Goal: Transaction & Acquisition: Purchase product/service

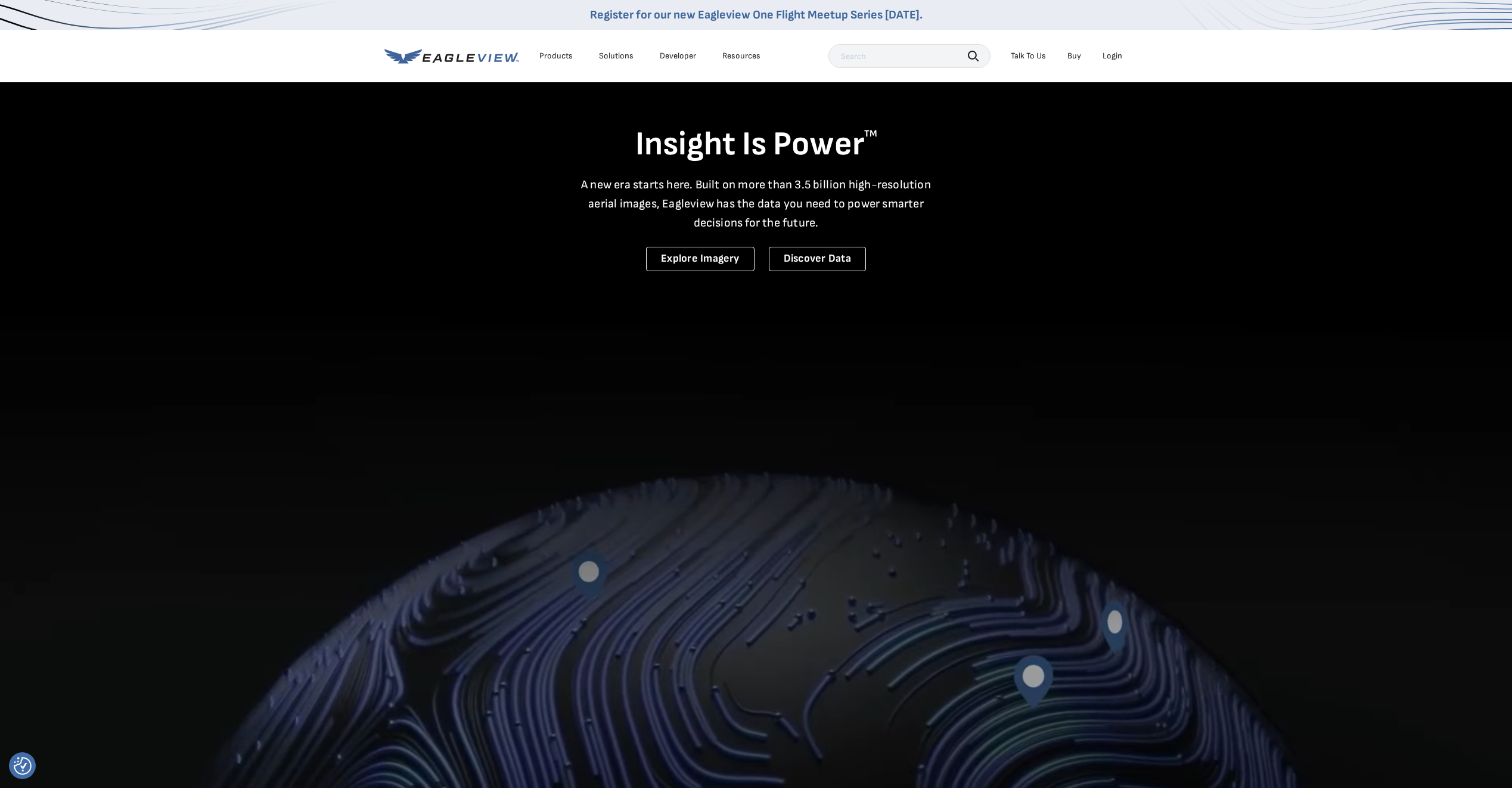
click at [1104, 58] on div "Login" at bounding box center [1112, 55] width 20 height 11
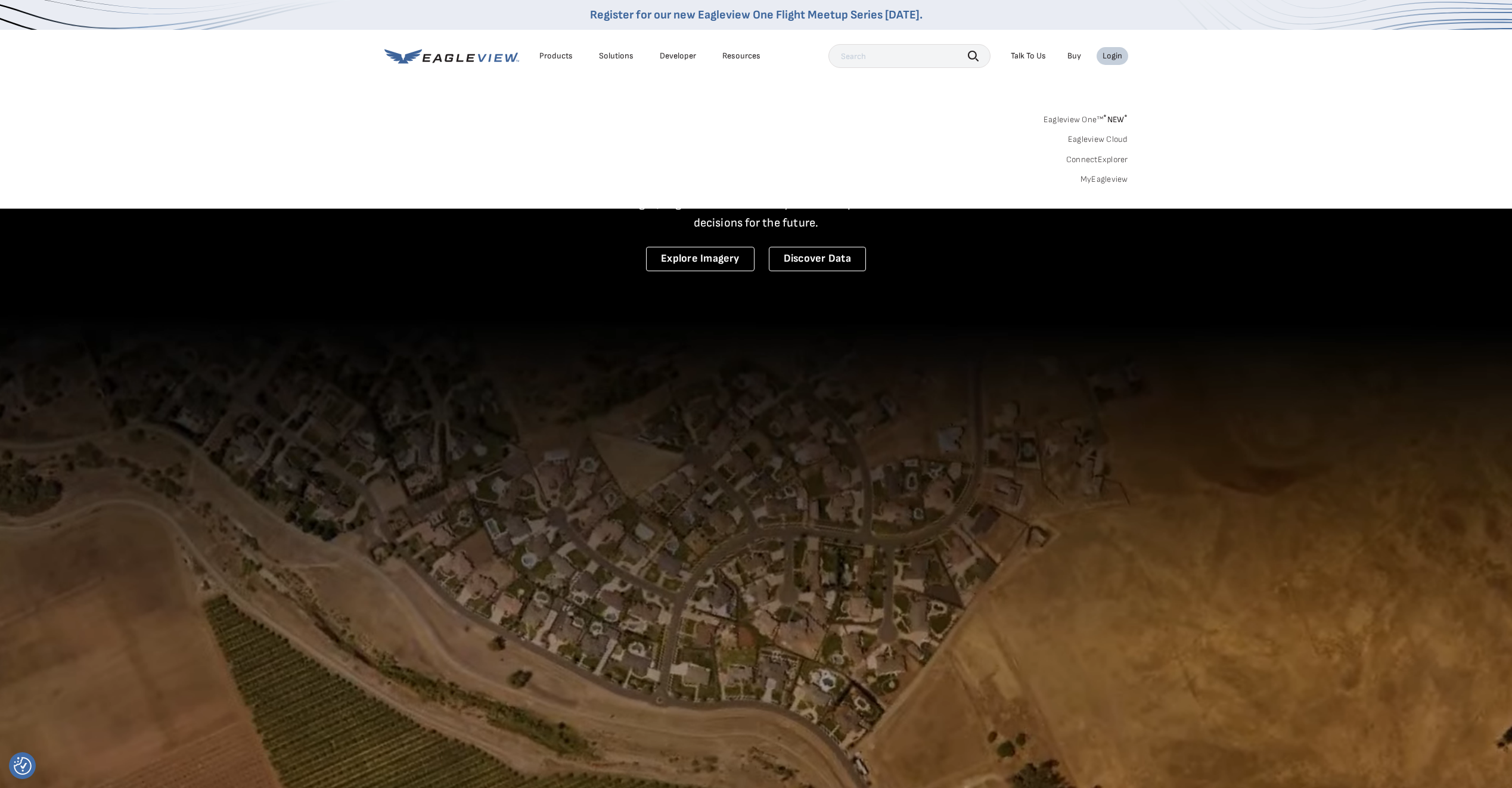
click at [1083, 117] on link "Eagleview One™ * NEW *" at bounding box center [1085, 118] width 85 height 14
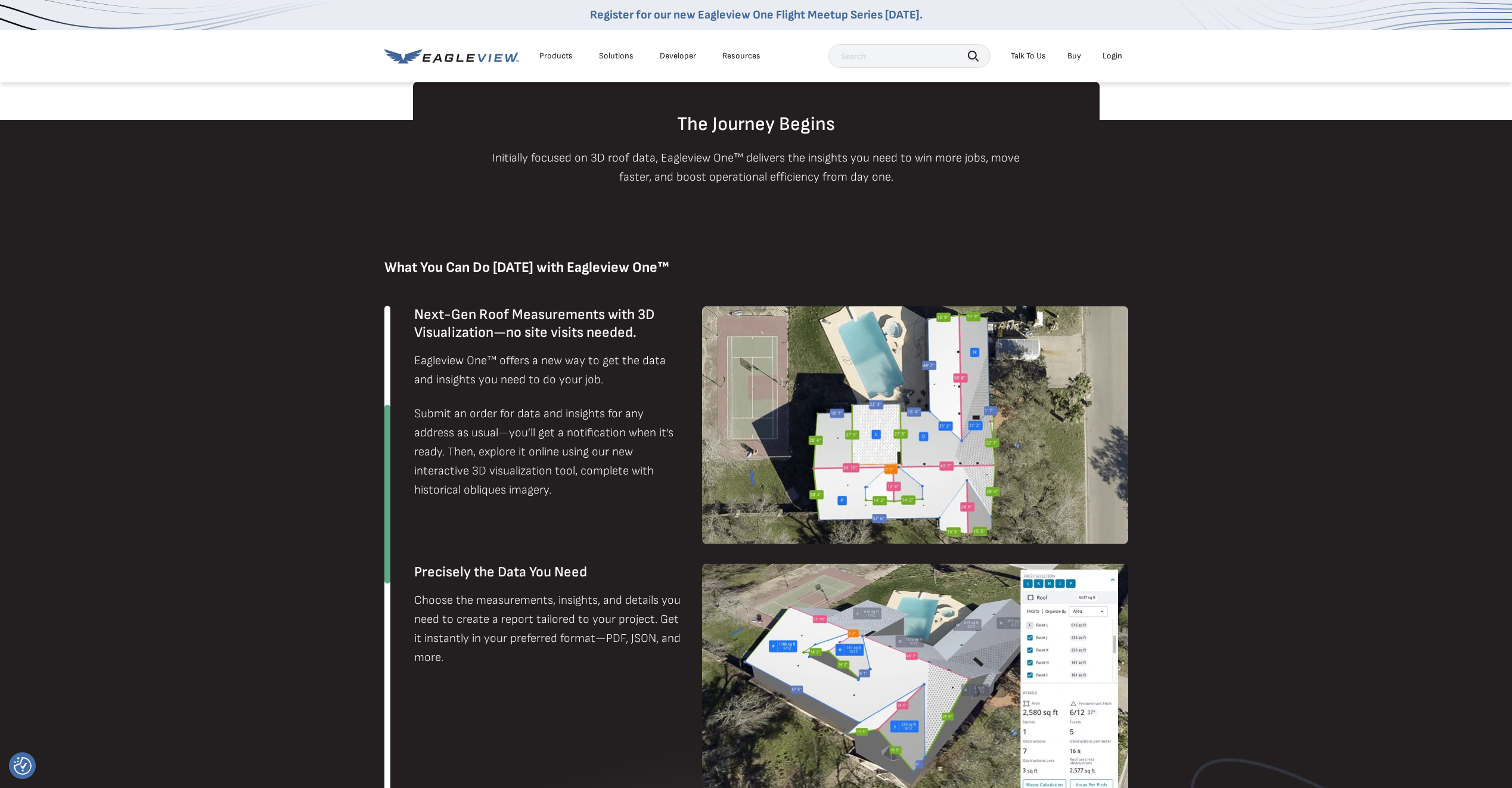
scroll to position [476, 0]
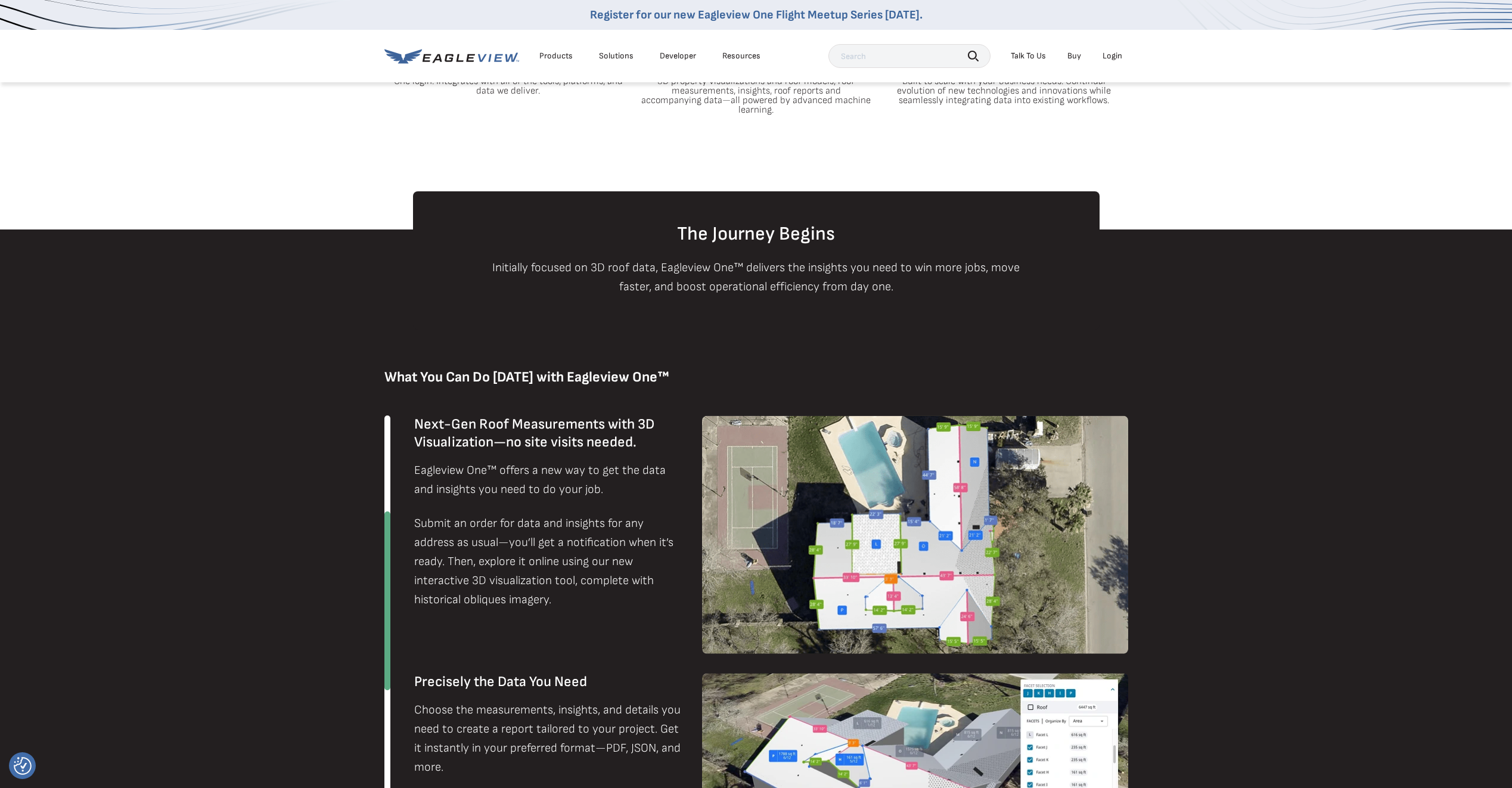
click at [1112, 55] on div "Login" at bounding box center [1112, 55] width 20 height 11
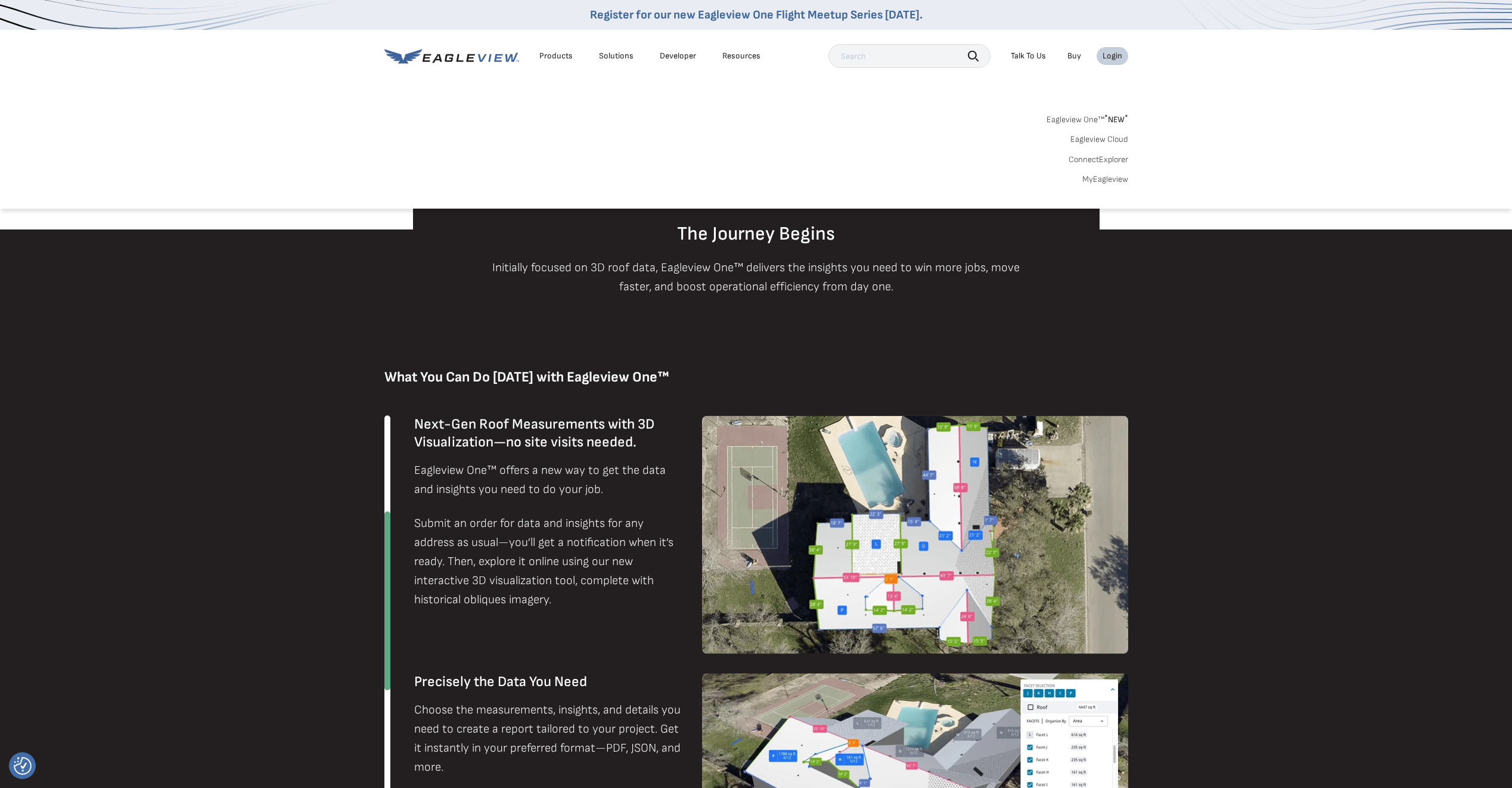
click at [1102, 172] on div "Eagleview One™ * NEW * Eagleview Cloud ConnectExplorer MyEagleview" at bounding box center [756, 148] width 744 height 74
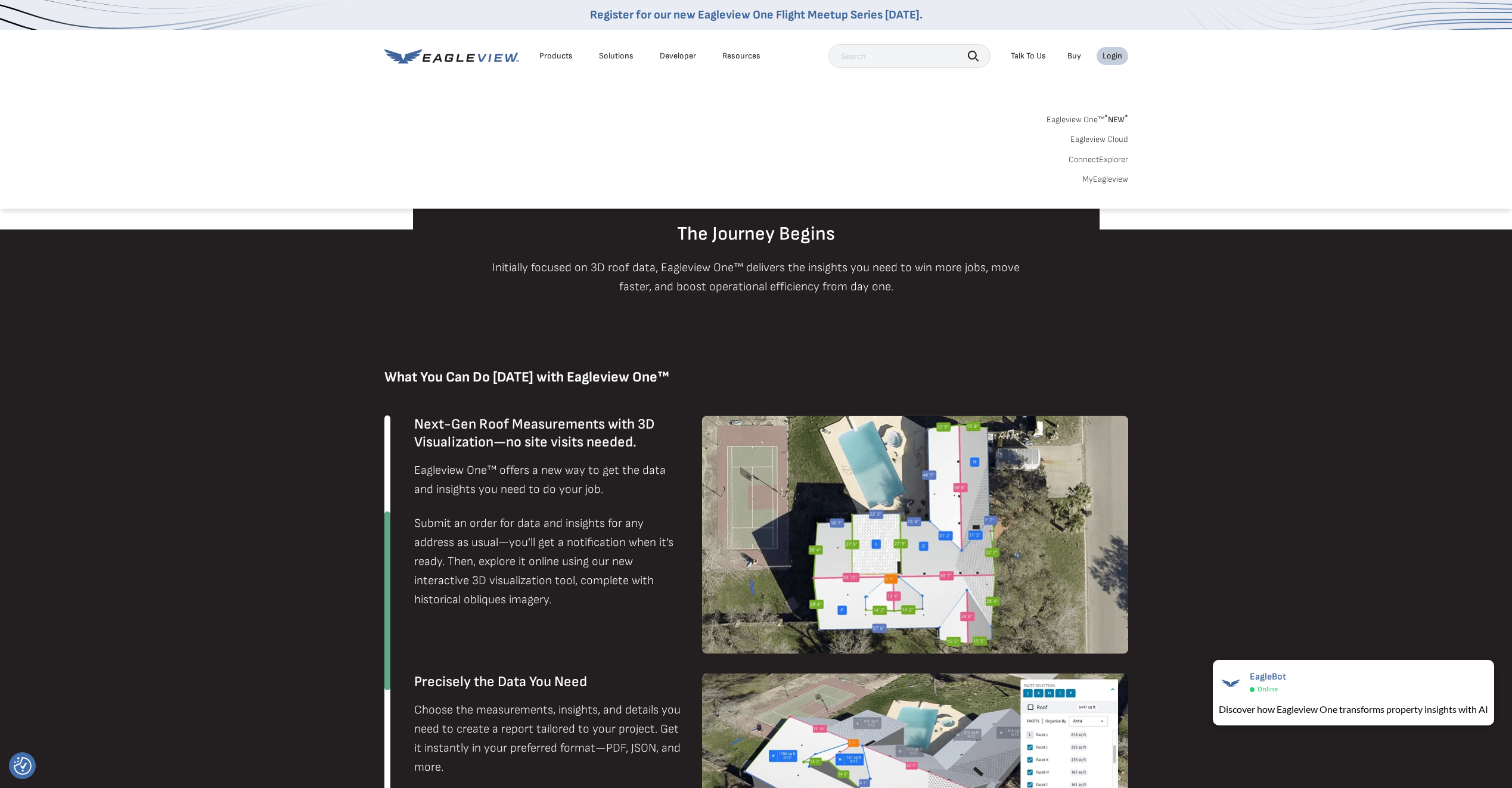
click at [1103, 178] on link "MyEagleview" at bounding box center [1105, 179] width 46 height 11
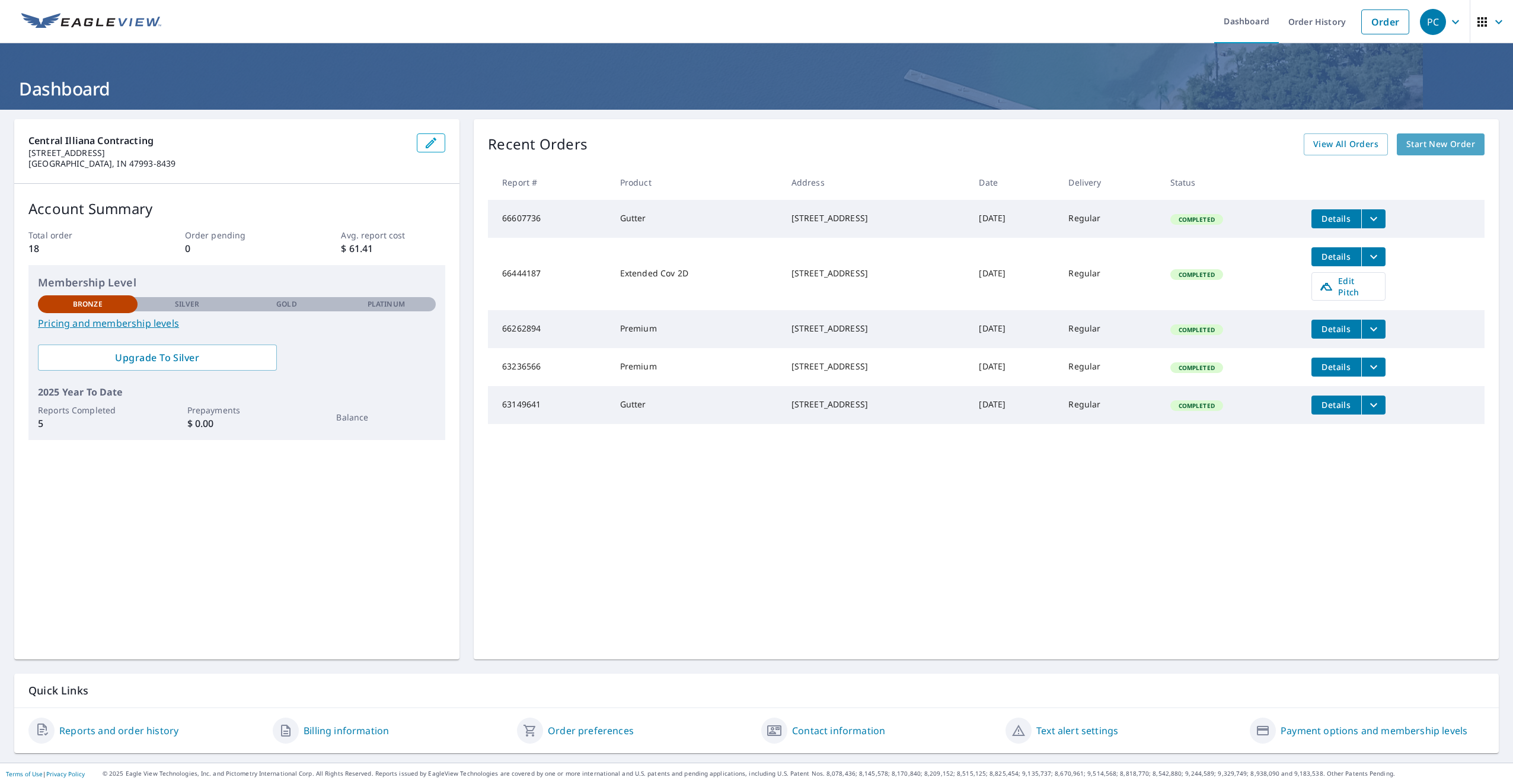
click at [1440, 144] on span "Start New Order" at bounding box center [1441, 144] width 69 height 14
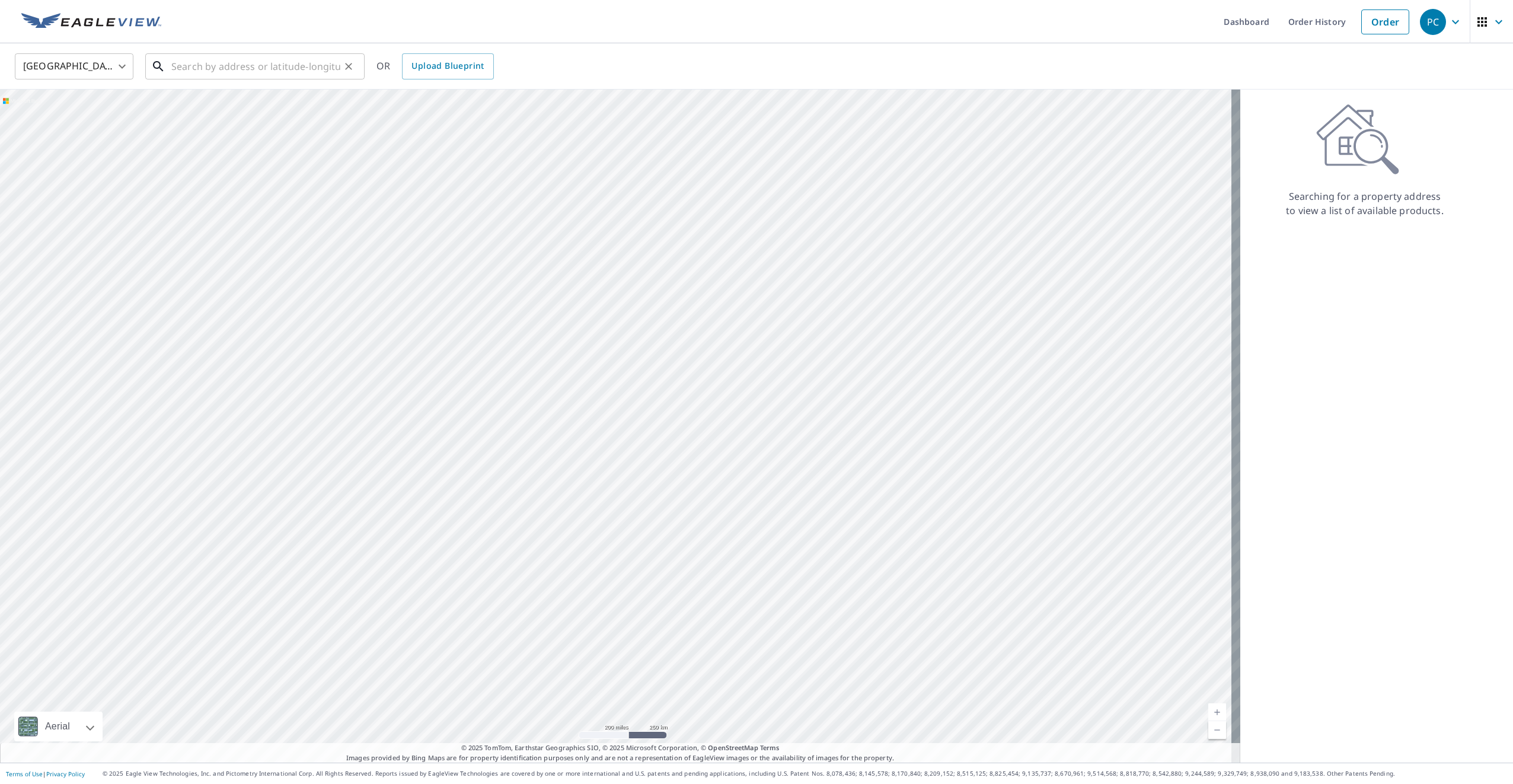
click at [251, 71] on input "text" at bounding box center [256, 66] width 169 height 33
click at [200, 104] on span "[STREET_ADDRESS]" at bounding box center [262, 100] width 186 height 14
type input "[STREET_ADDRESS]"
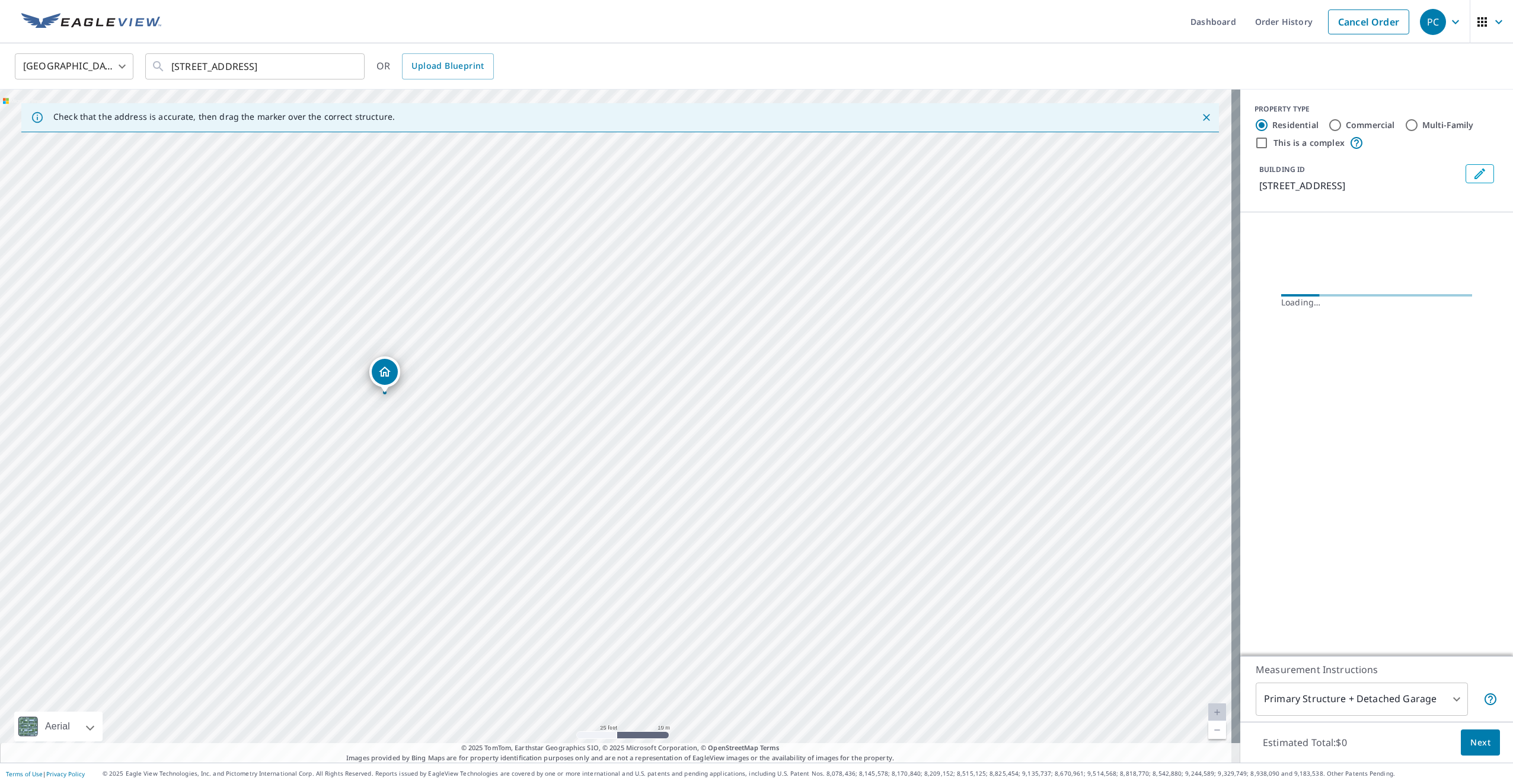
drag, startPoint x: 374, startPoint y: 493, endPoint x: 448, endPoint y: 444, distance: 88.8
click at [448, 444] on div "[STREET_ADDRESS]" at bounding box center [620, 426] width 1240 height 673
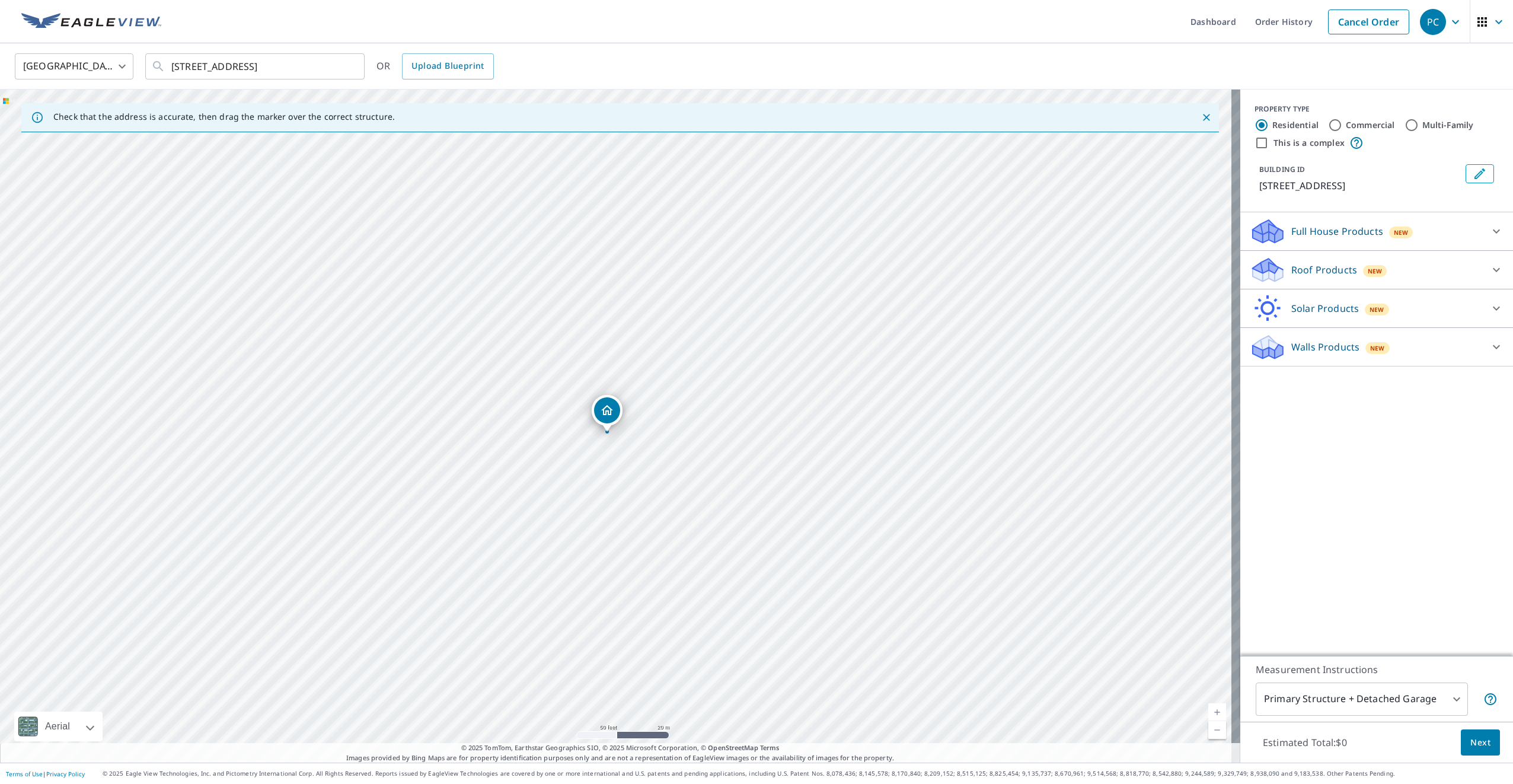
click at [1448, 699] on body "PC PC Dashboard Order History Cancel Order PC [GEOGRAPHIC_DATA] [GEOGRAPHIC_DAT…" at bounding box center [756, 392] width 1513 height 784
click at [1352, 713] on li "Primary Structure Only" at bounding box center [1353, 716] width 212 height 21
type input "2"
click at [1489, 230] on icon at bounding box center [1496, 231] width 14 height 14
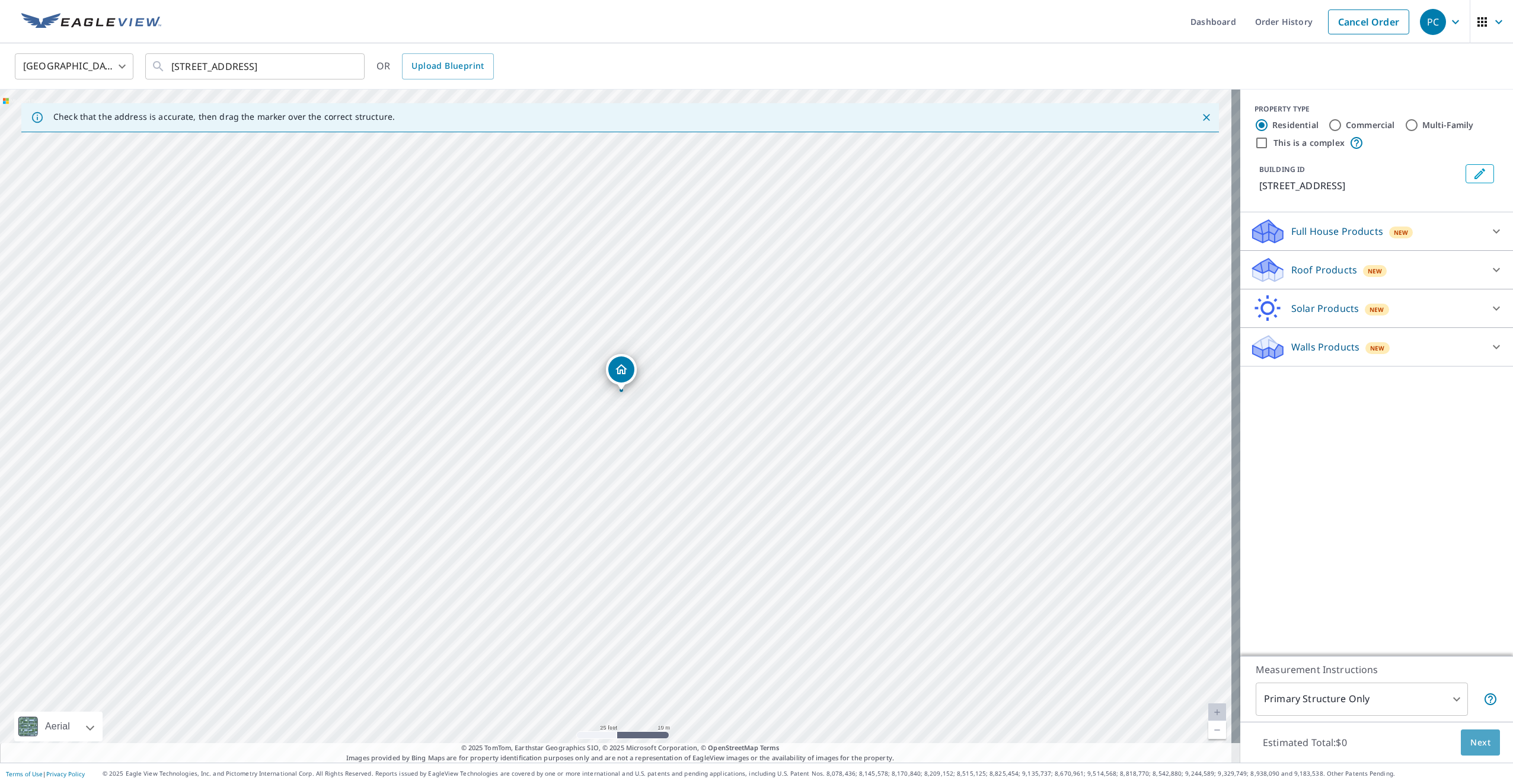
click at [1473, 738] on span "Next" at bounding box center [1481, 742] width 20 height 14
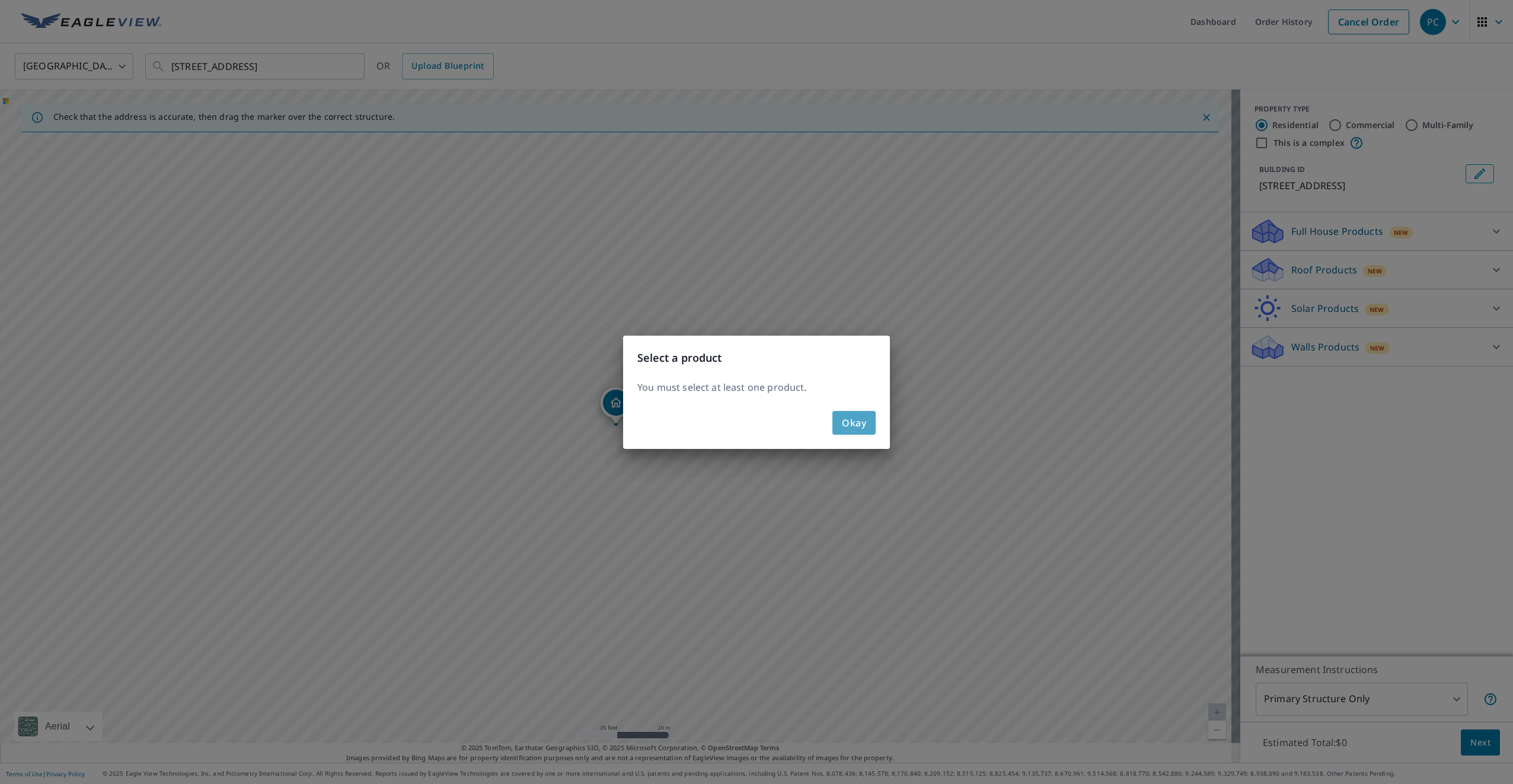
click at [875, 431] on button "Okay" at bounding box center [854, 423] width 43 height 24
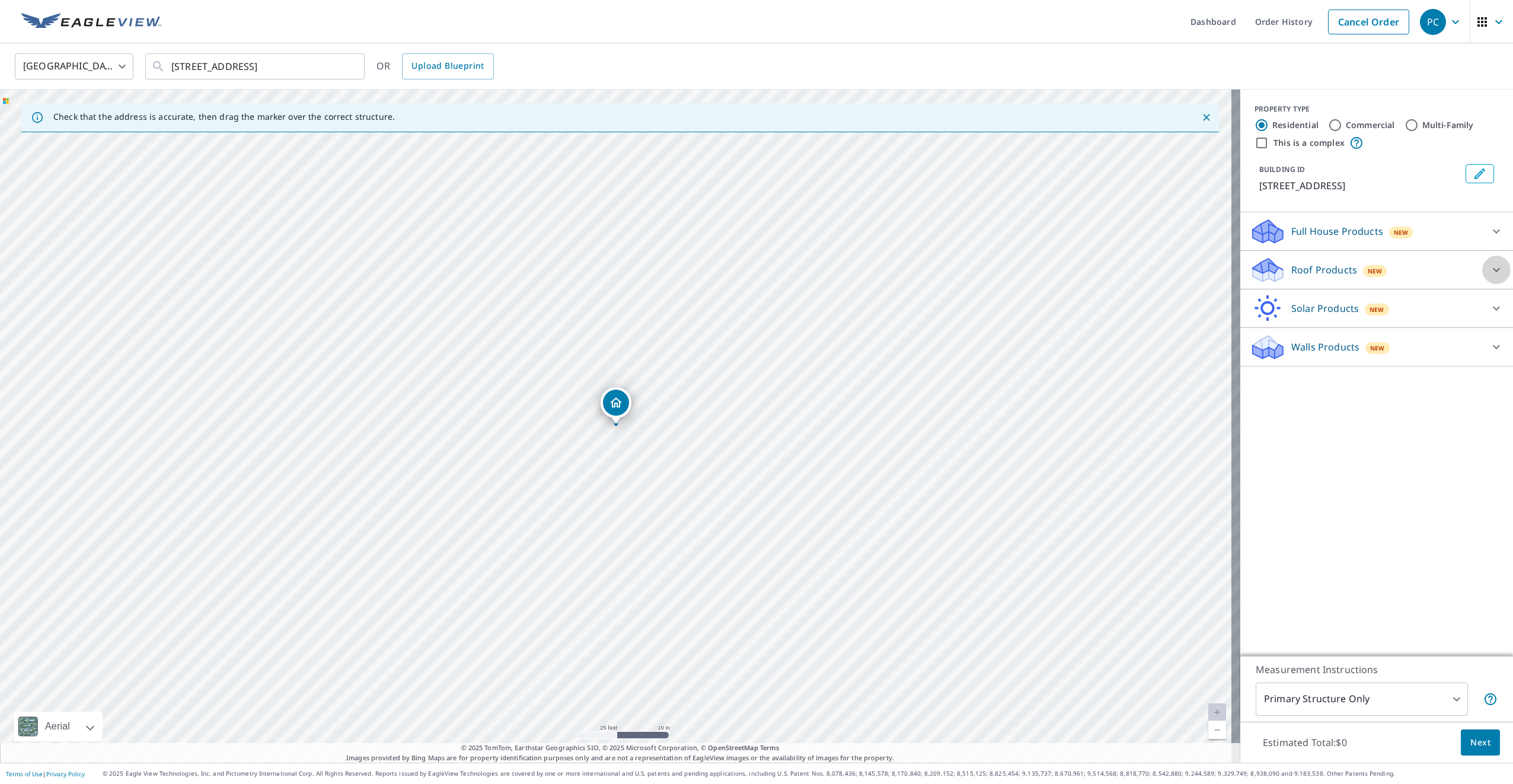
click at [1489, 274] on icon at bounding box center [1496, 269] width 14 height 14
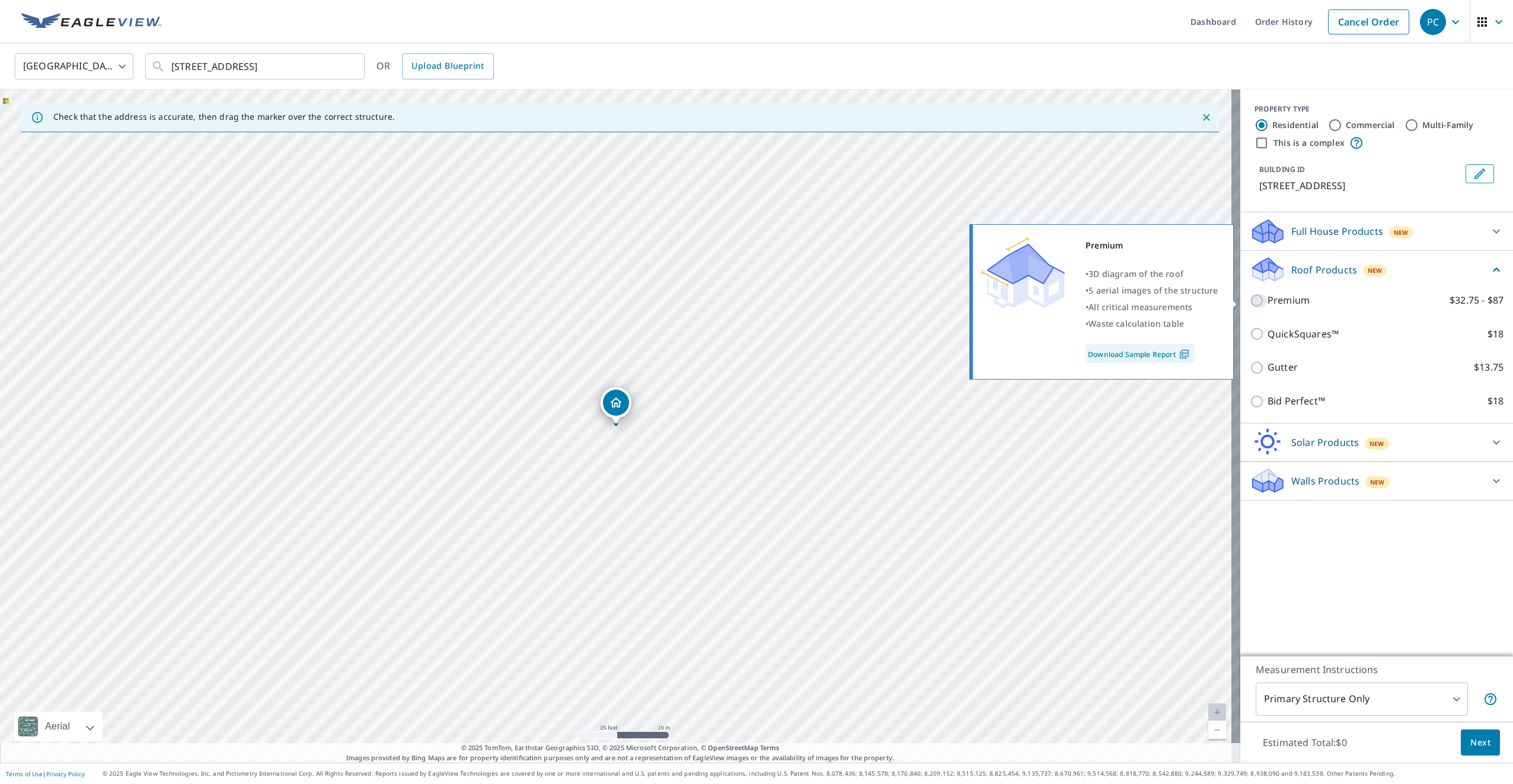
click at [1250, 299] on input "Premium $32.75 - $87" at bounding box center [1258, 300] width 18 height 14
checkbox input "true"
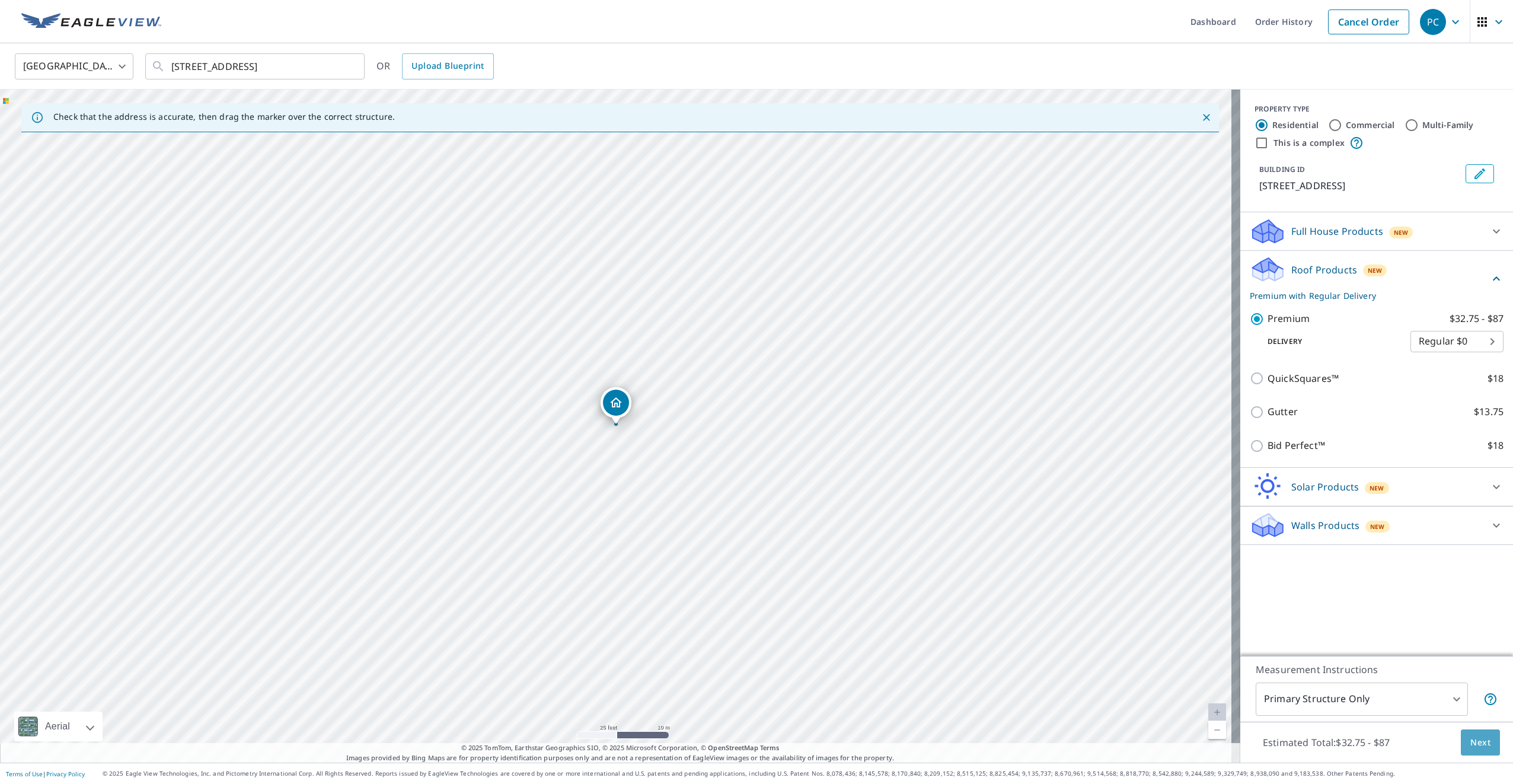
click at [1482, 748] on button "Next" at bounding box center [1481, 742] width 39 height 26
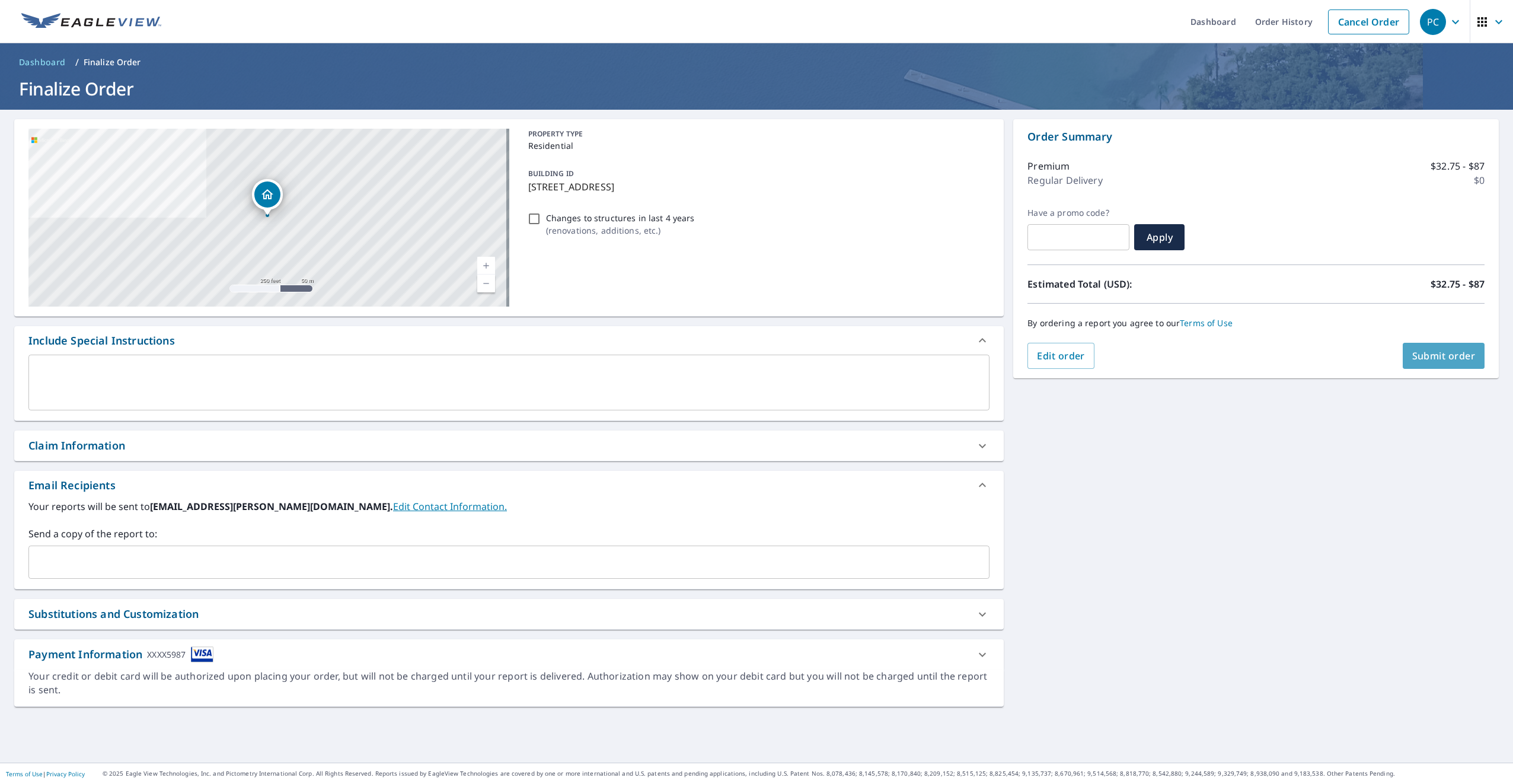
click at [1433, 353] on span "Submit order" at bounding box center [1444, 355] width 64 height 13
